Goal: Task Accomplishment & Management: Manage account settings

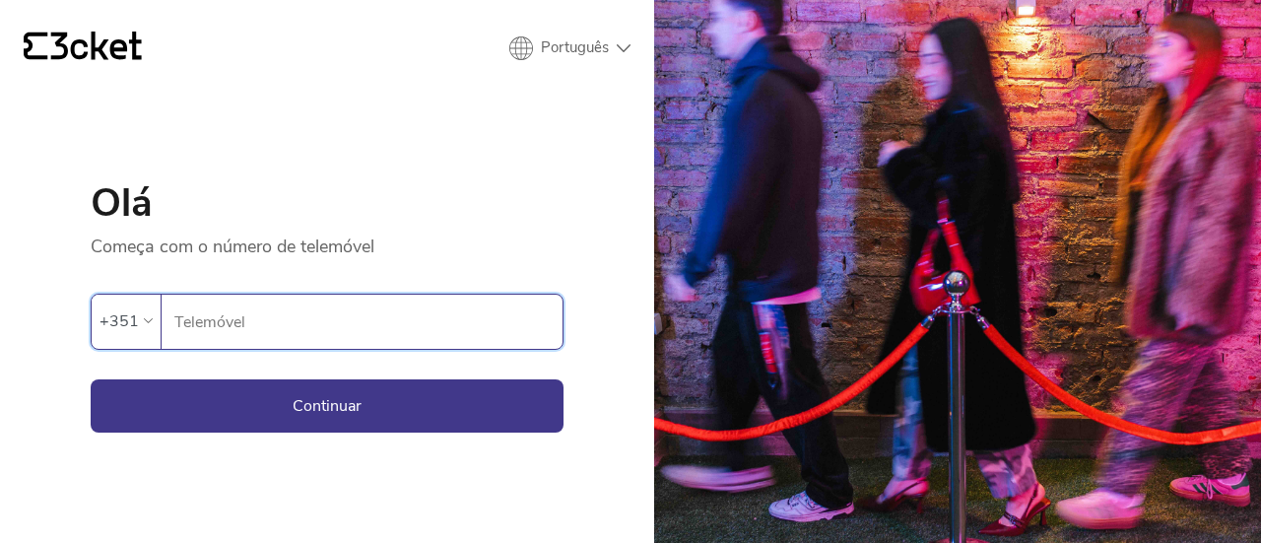
click at [326, 335] on input "Telemóvel" at bounding box center [367, 322] width 389 height 54
type input "917976396"
click at [192, 411] on button "Continuar" at bounding box center [327, 405] width 473 height 53
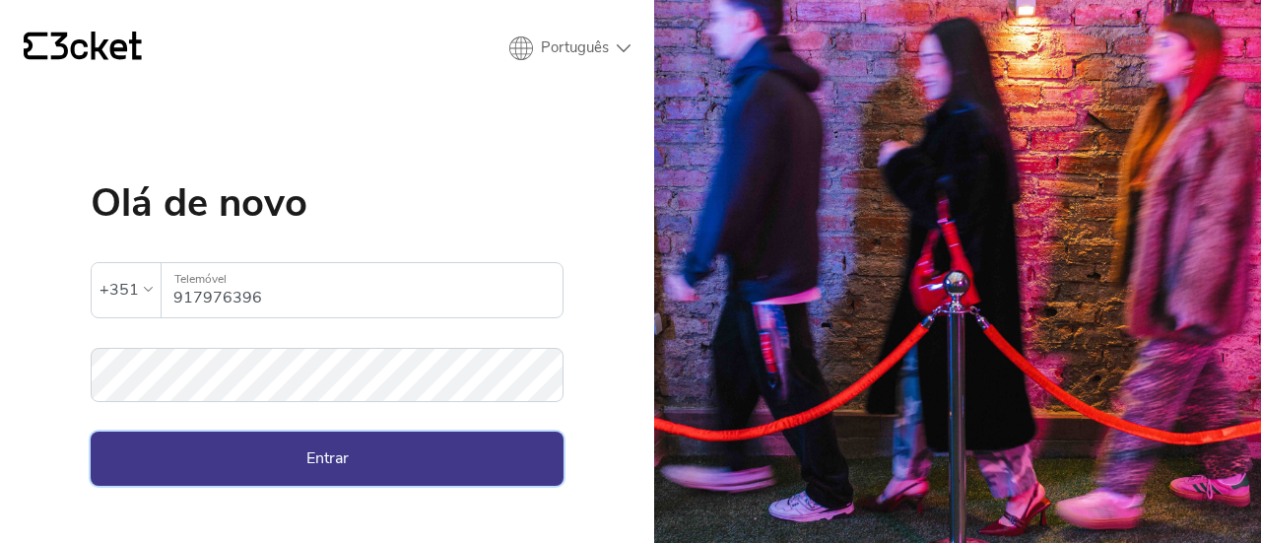
click at [222, 458] on button "Entrar" at bounding box center [327, 458] width 473 height 53
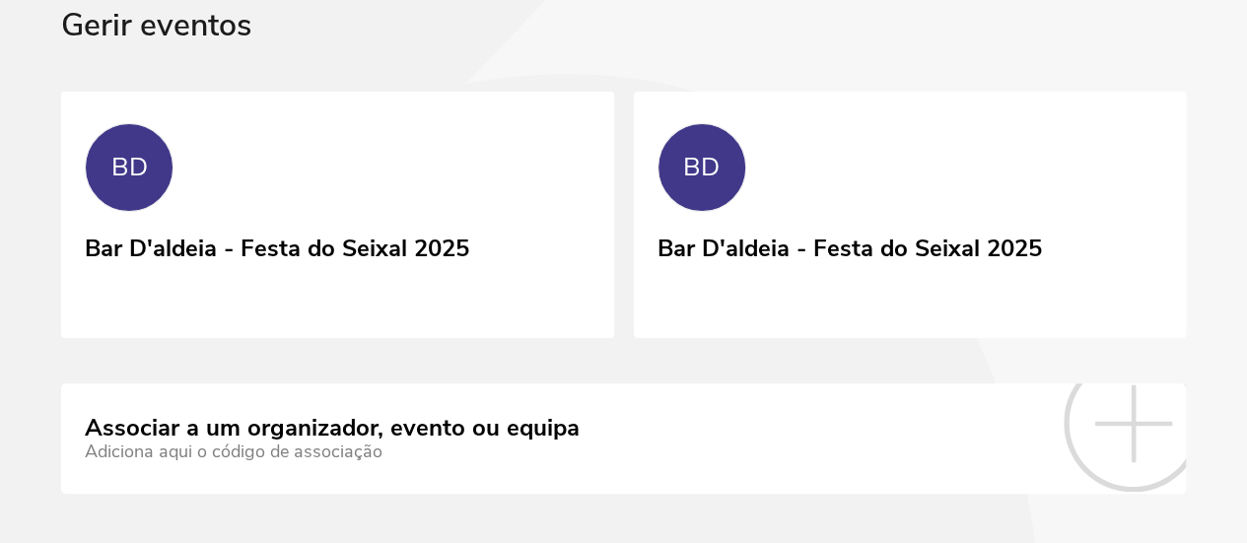
scroll to position [122, 0]
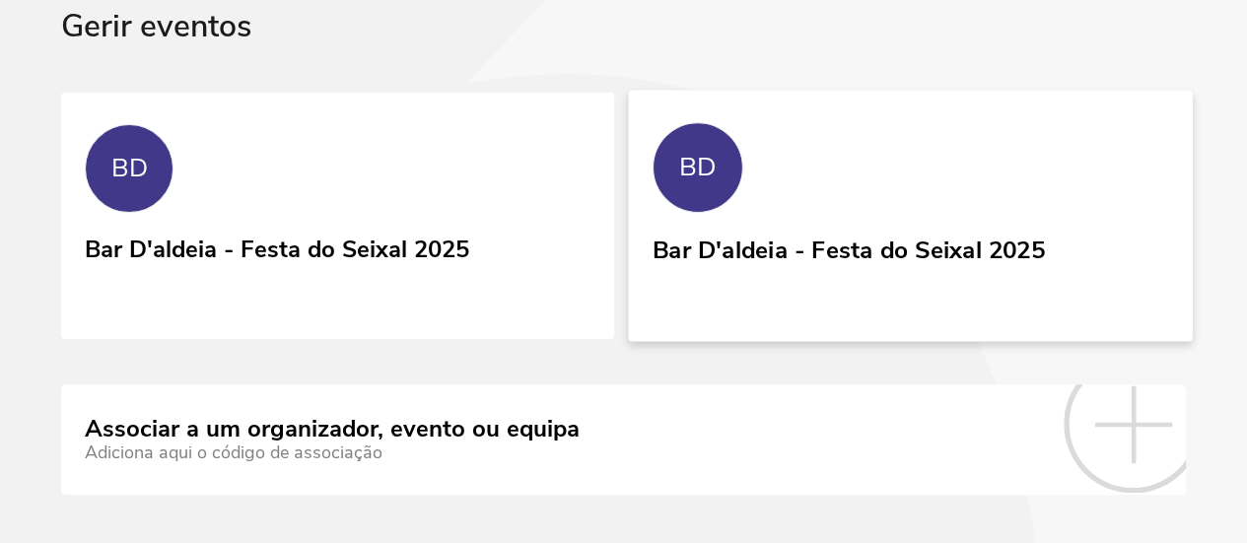
click at [651, 191] on div "BD" at bounding box center [696, 167] width 91 height 91
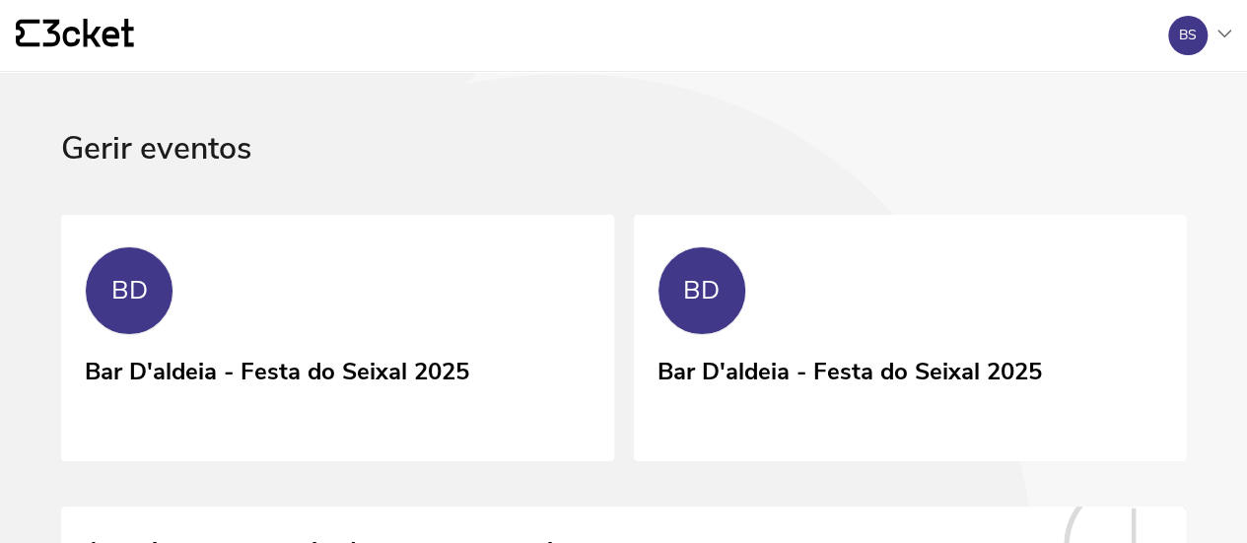
click at [1220, 30] on icon at bounding box center [1224, 34] width 14 height 8
click at [1123, 97] on div "A minha conta" at bounding box center [1136, 95] width 176 height 47
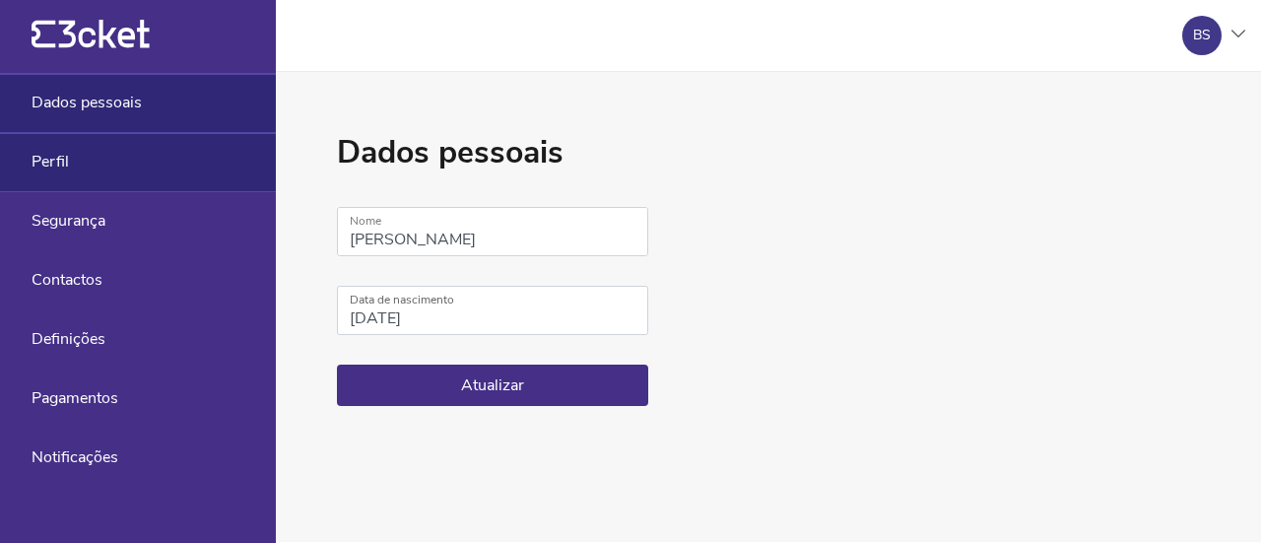
click at [88, 166] on div "Perfil" at bounding box center [138, 162] width 276 height 59
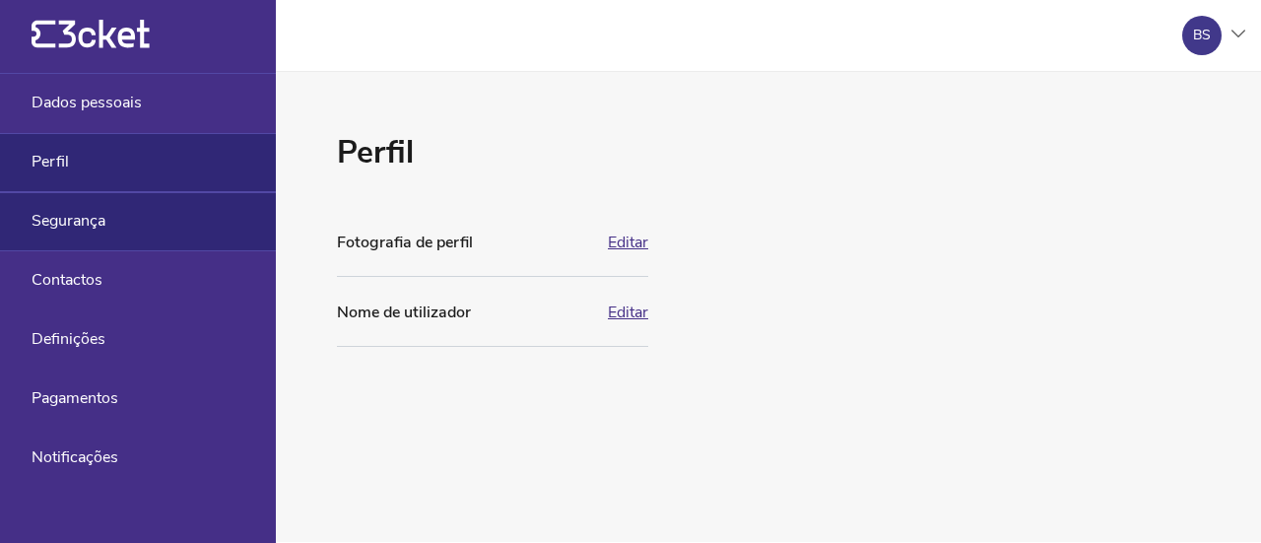
click at [95, 222] on span "Segurança" at bounding box center [69, 221] width 74 height 18
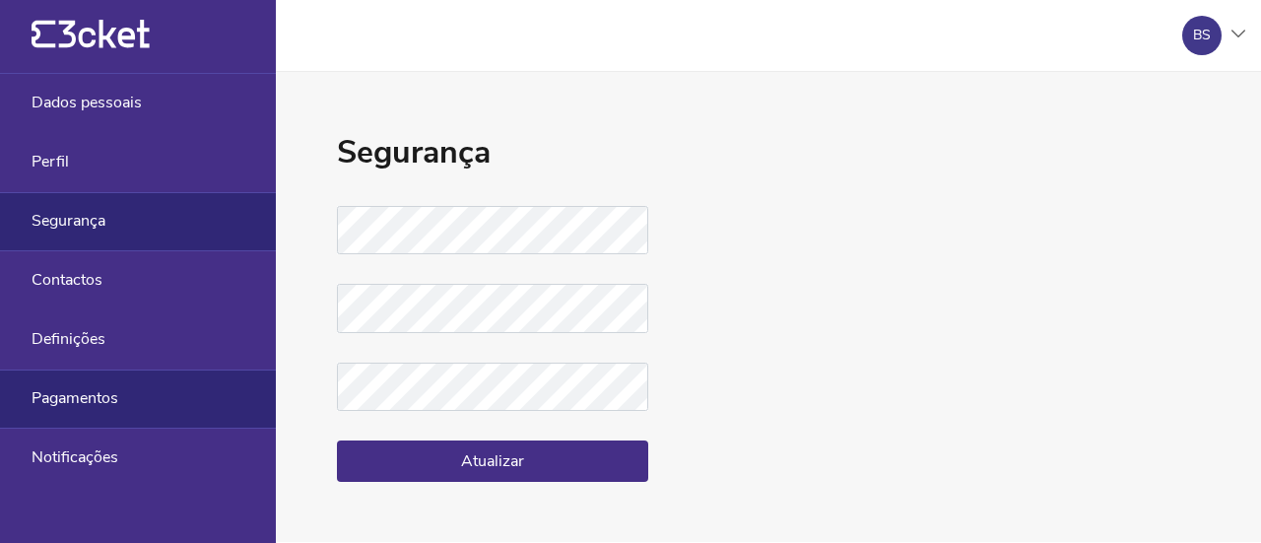
click at [92, 381] on div "Pagamentos" at bounding box center [138, 399] width 276 height 59
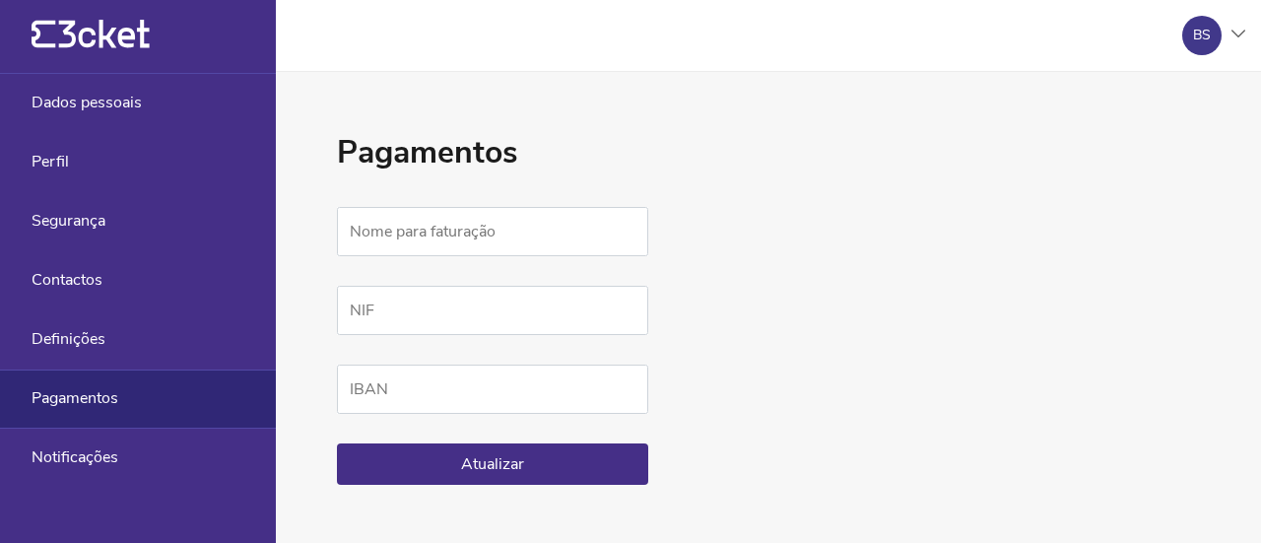
click at [74, 34] on icon at bounding box center [104, 34] width 91 height 29
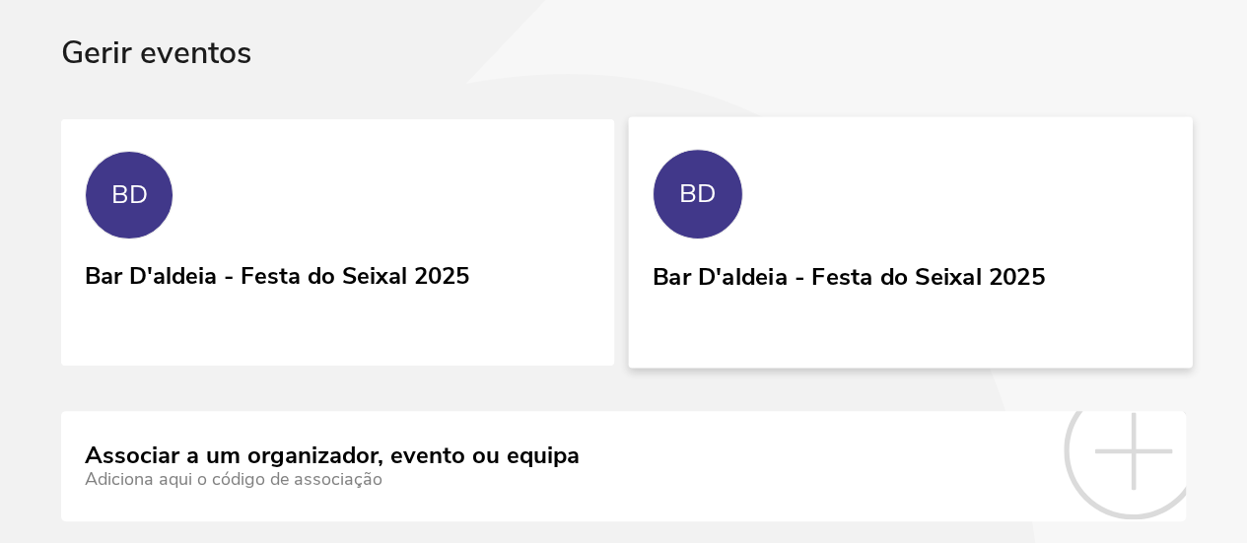
scroll to position [92, 0]
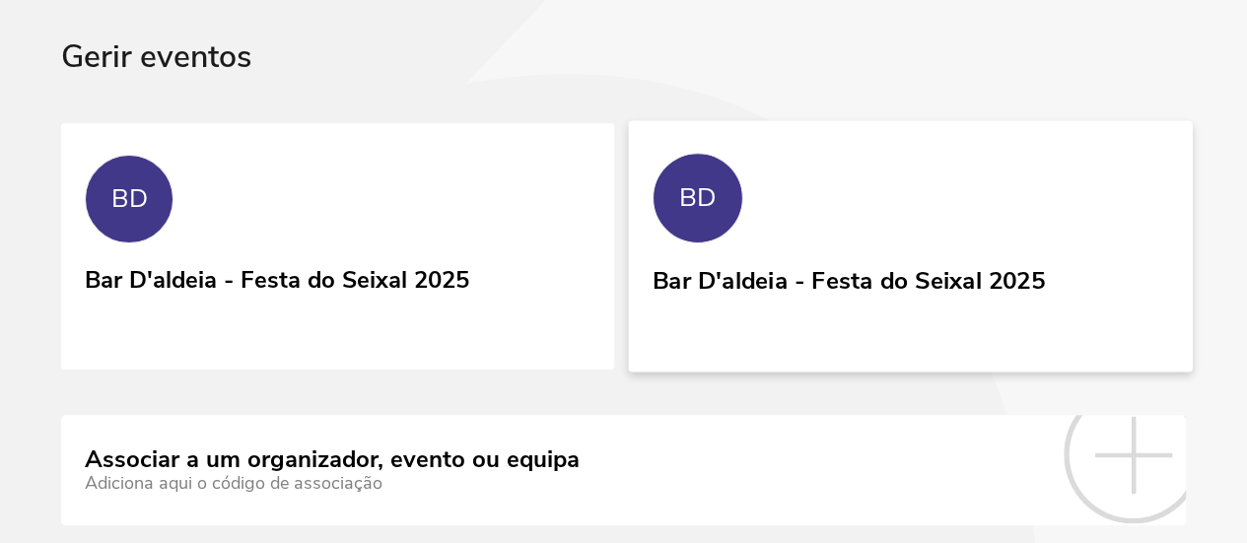
click at [628, 194] on link "BD Bar D'aldeia - Festa do Seixal 2025" at bounding box center [910, 245] width 564 height 251
